Goal: Information Seeking & Learning: Learn about a topic

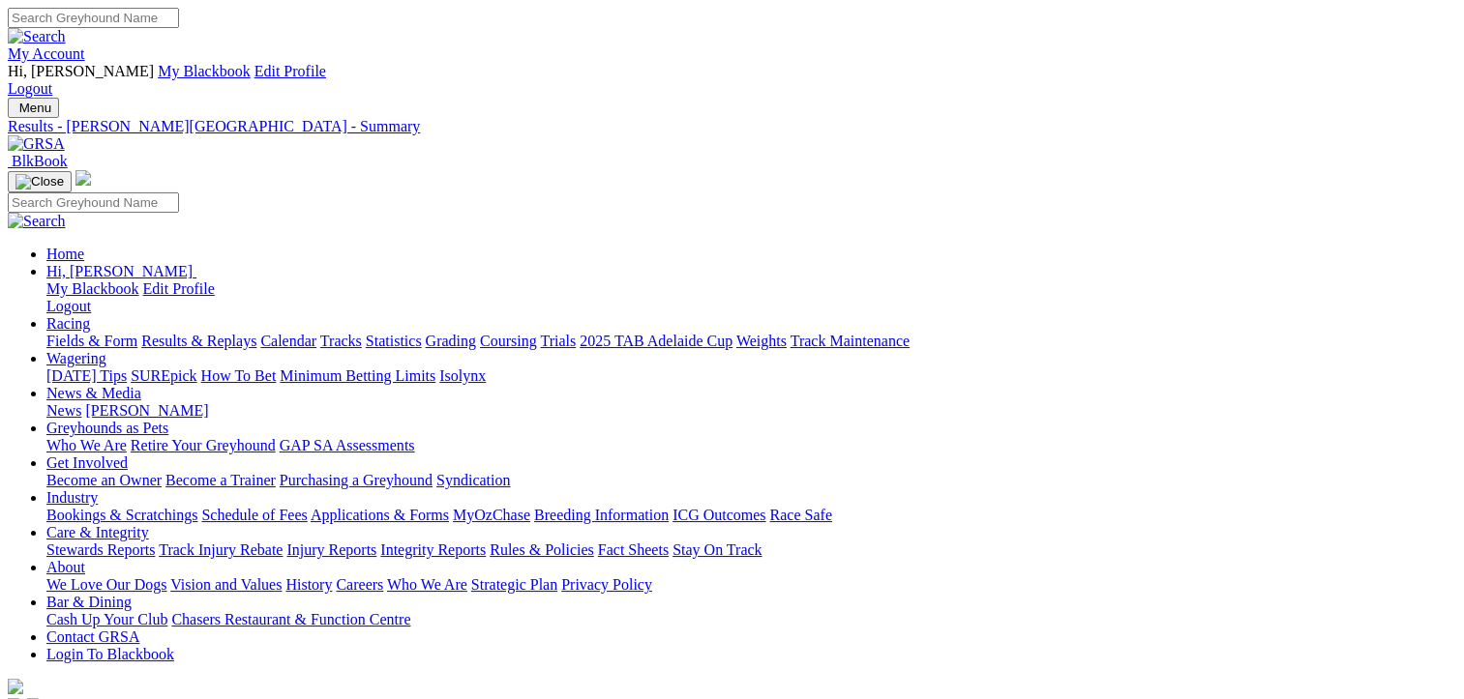
click at [77, 333] on link "Fields & Form" at bounding box center [91, 341] width 91 height 16
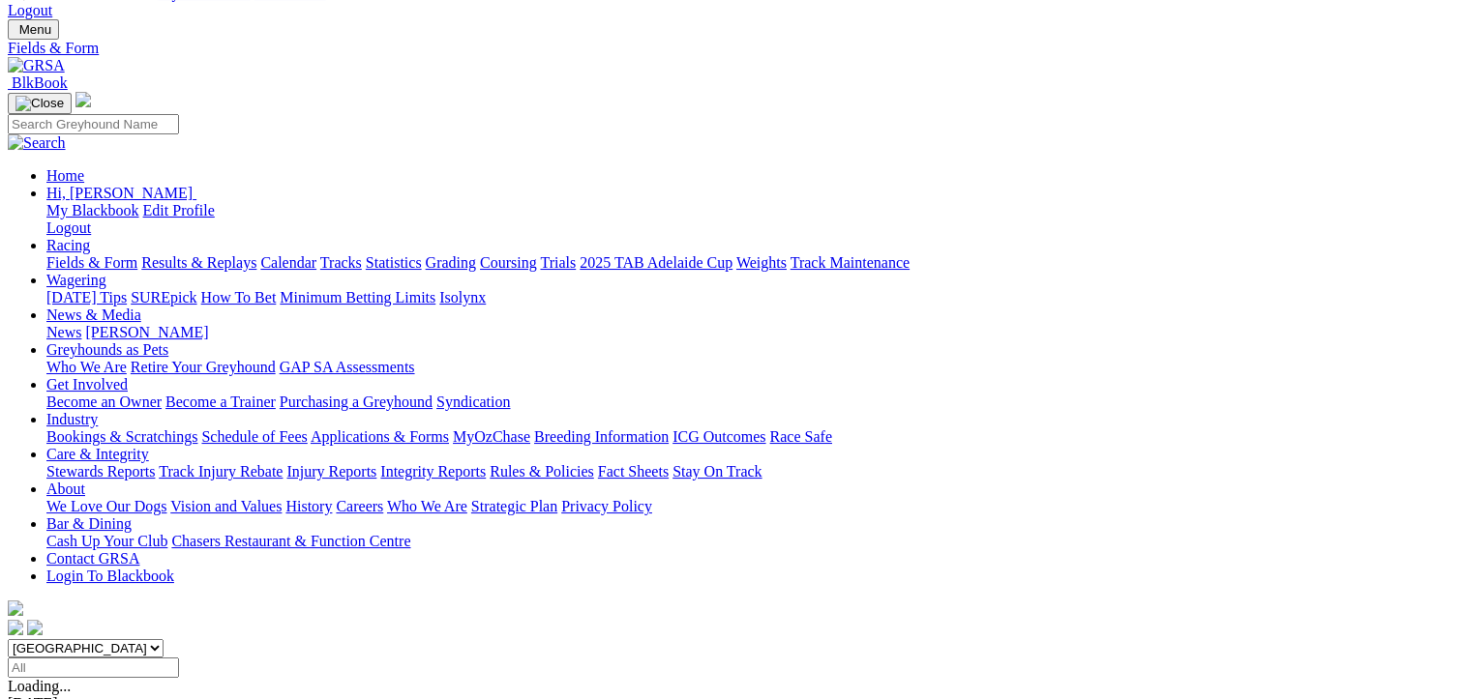
scroll to position [193, 0]
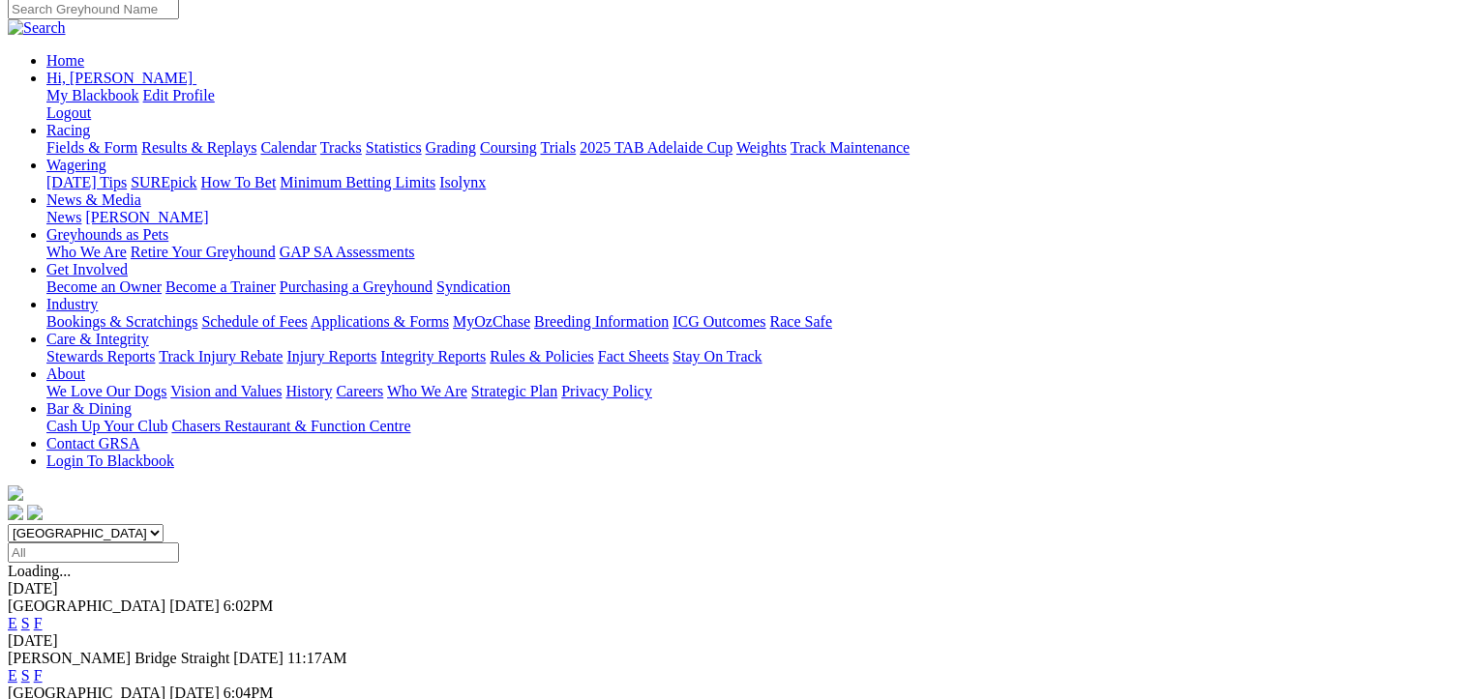
click at [43, 615] on link "F" at bounding box center [38, 623] width 9 height 16
